Goal: Information Seeking & Learning: Learn about a topic

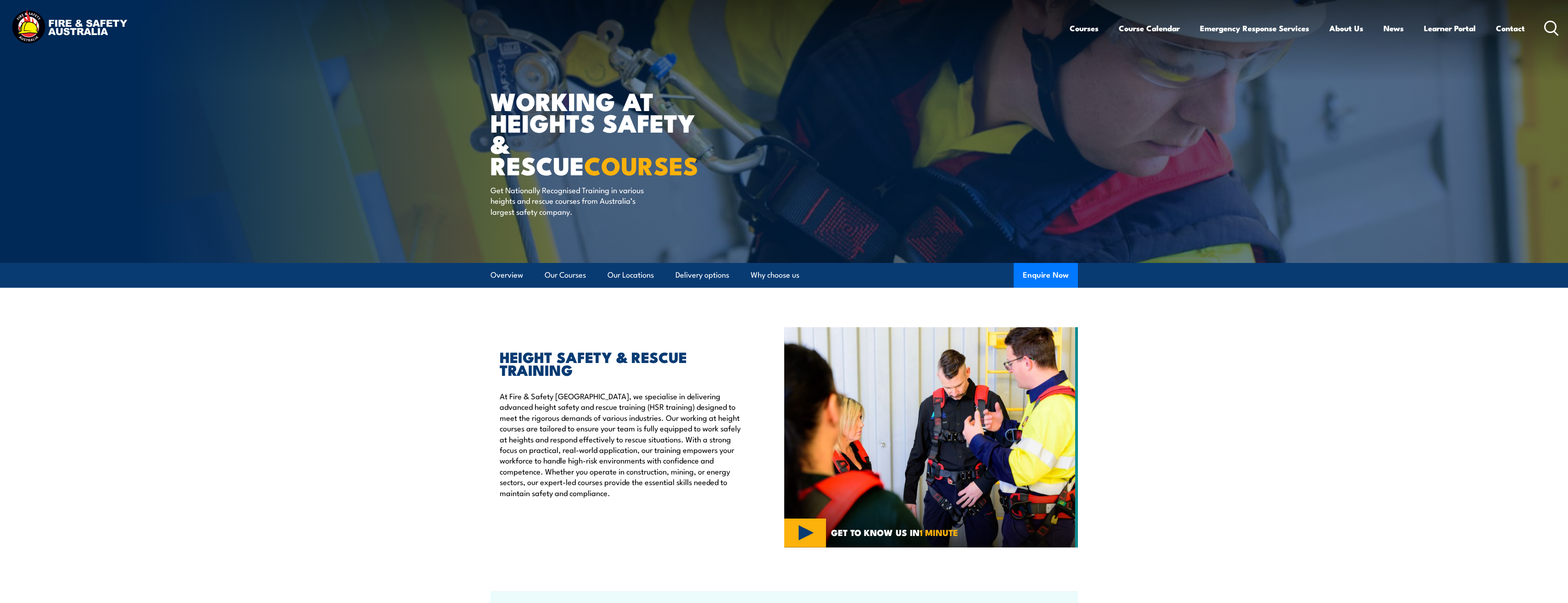
click at [1552, 27] on icon at bounding box center [1552, 28] width 15 height 15
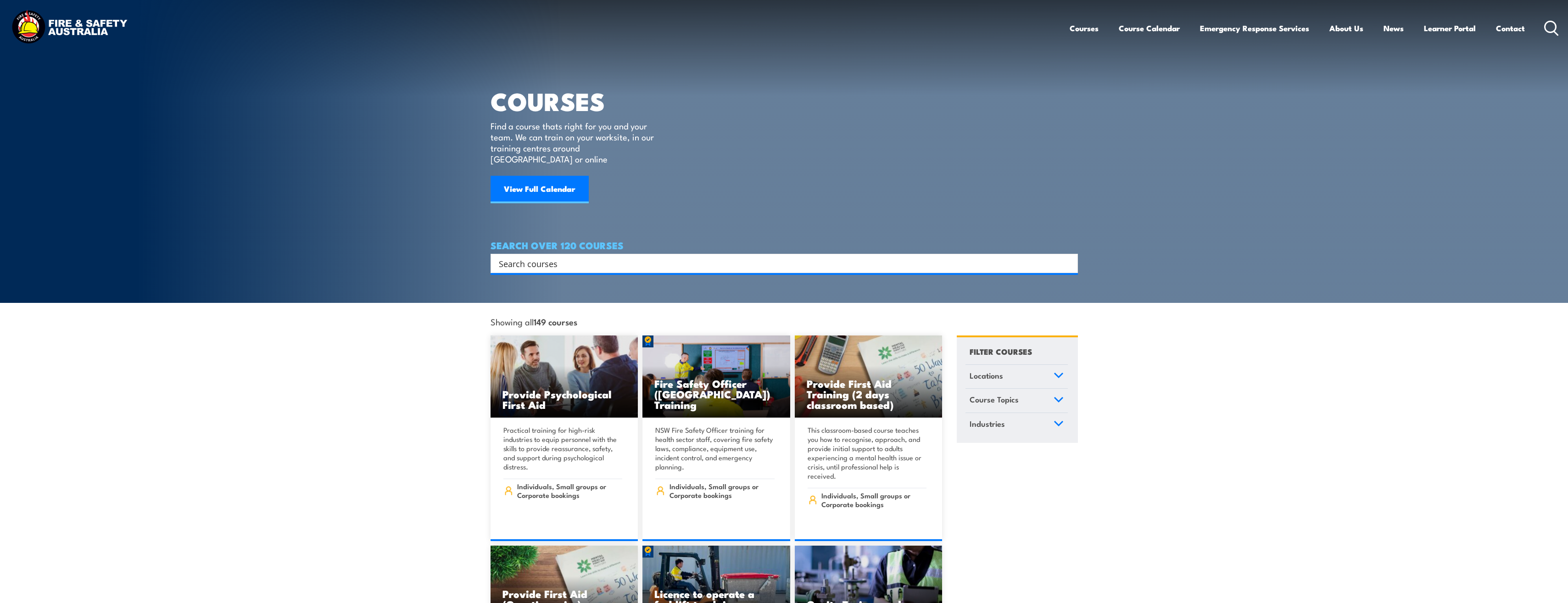
click at [633, 258] on input "Search input" at bounding box center [778, 263] width 559 height 14
type input "r"
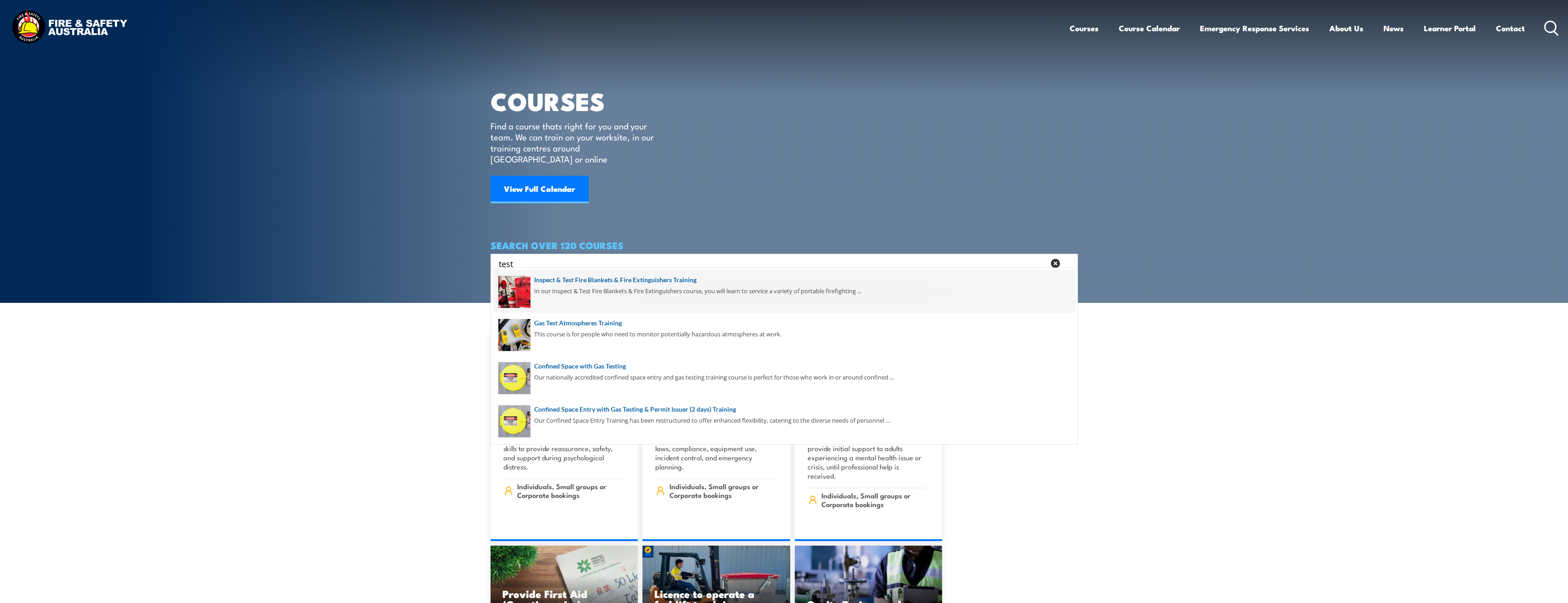
type input "test"
click at [658, 286] on span at bounding box center [784, 291] width 582 height 43
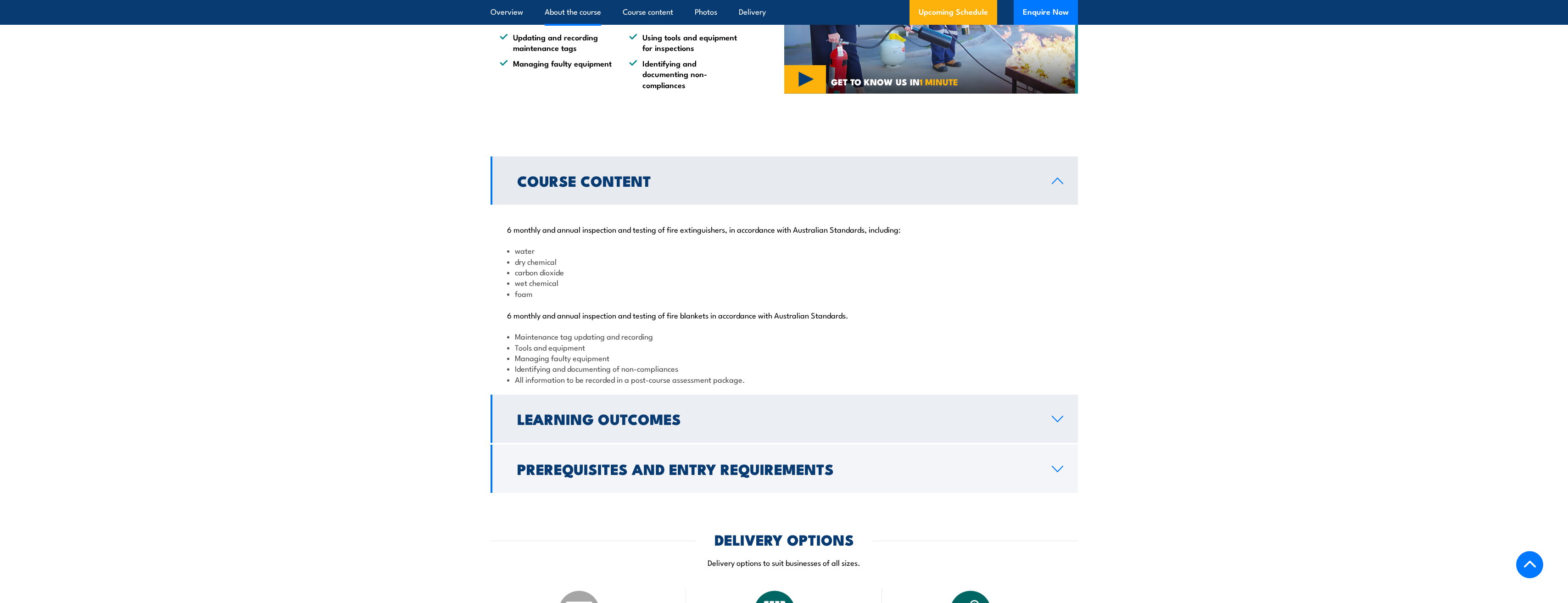
scroll to position [642, 0]
